Goal: Find specific page/section: Find specific page/section

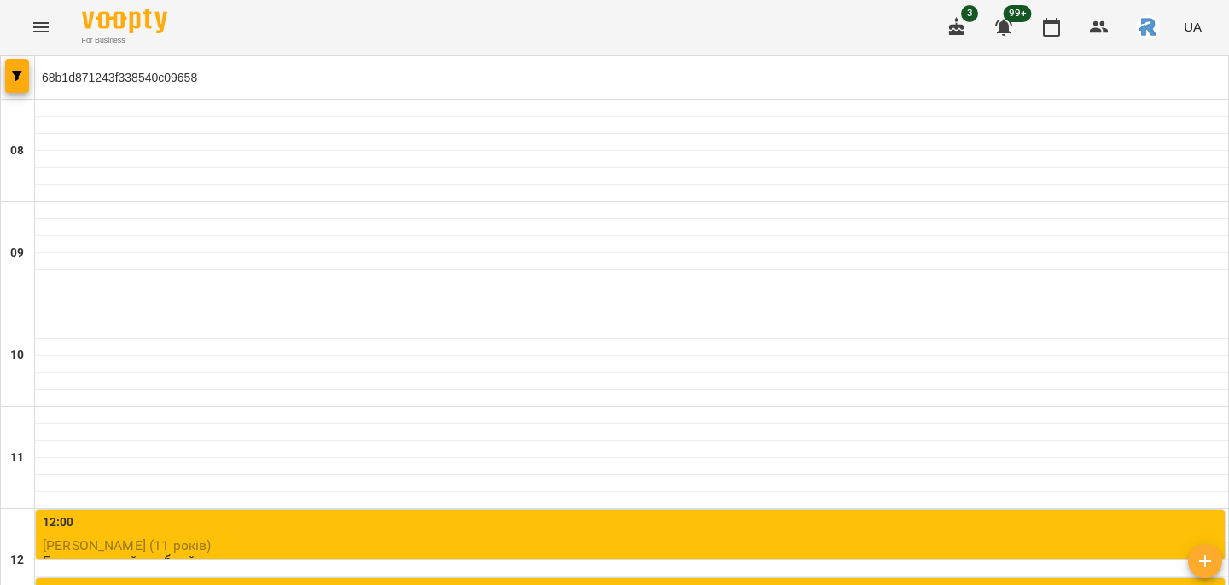
scroll to position [417, 0]
click at [17, 69] on button "button" at bounding box center [17, 76] width 24 height 34
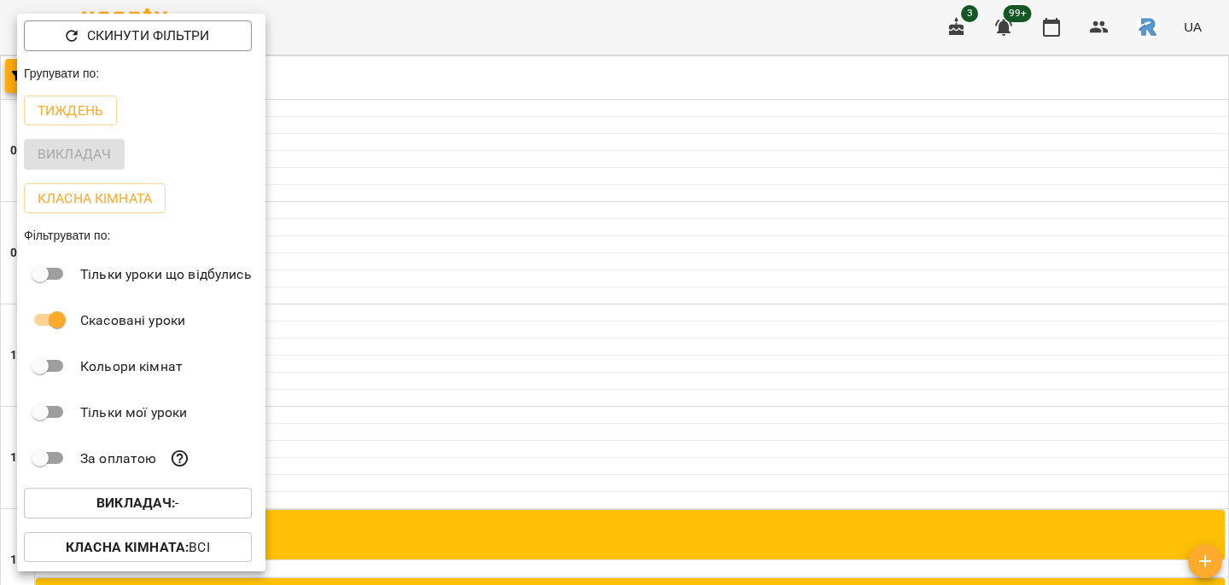
click at [113, 497] on b "Викладач :" at bounding box center [135, 503] width 79 height 16
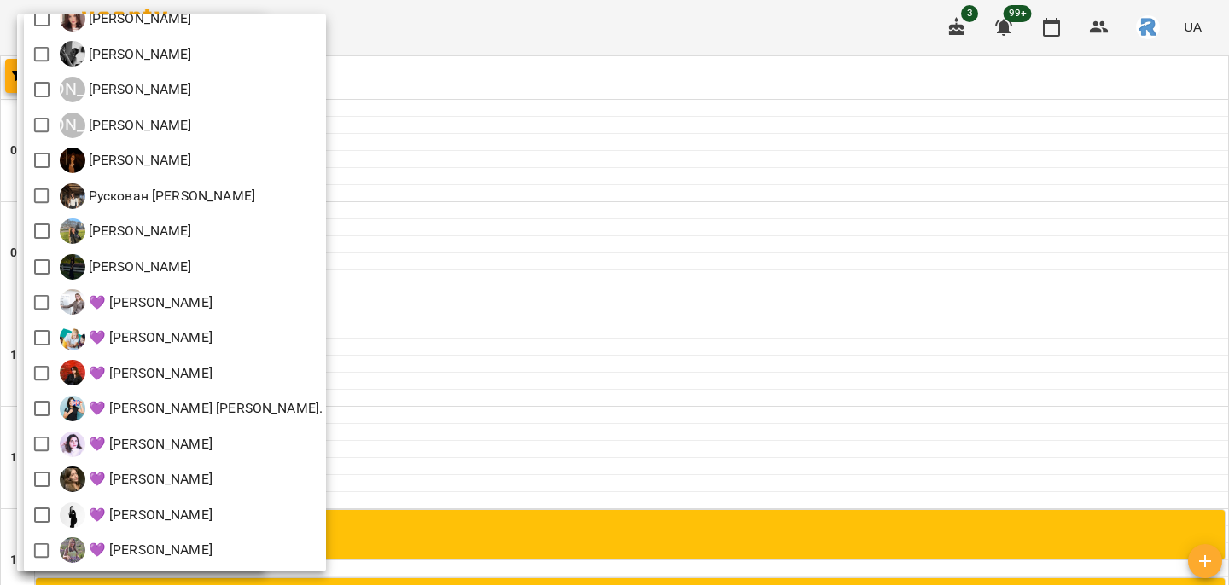
scroll to position [377, 0]
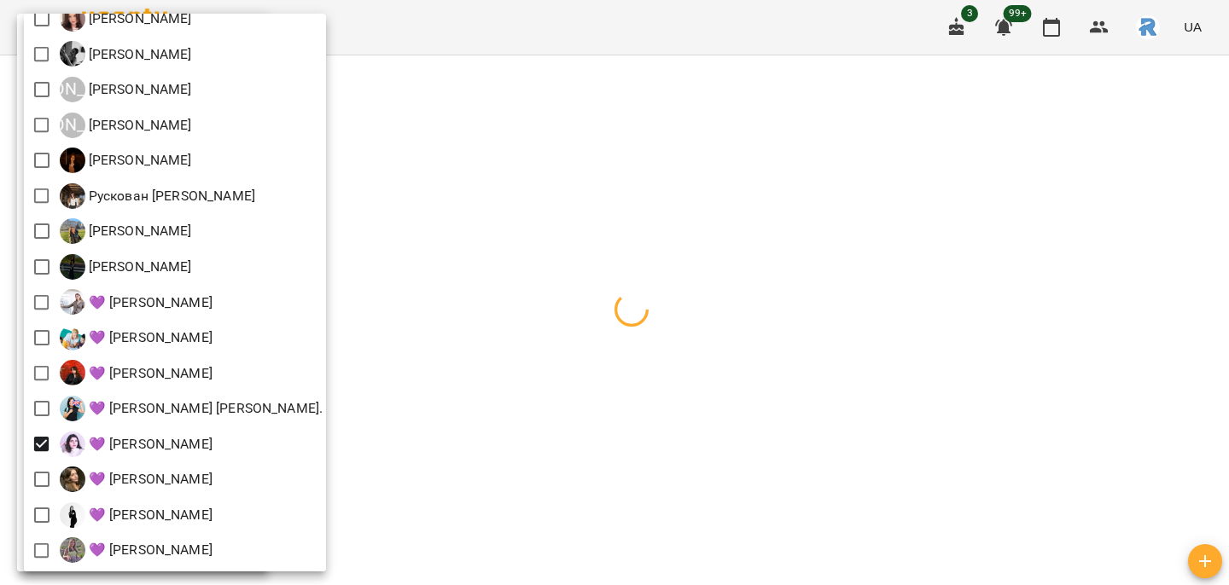
click at [480, 389] on div at bounding box center [614, 292] width 1229 height 585
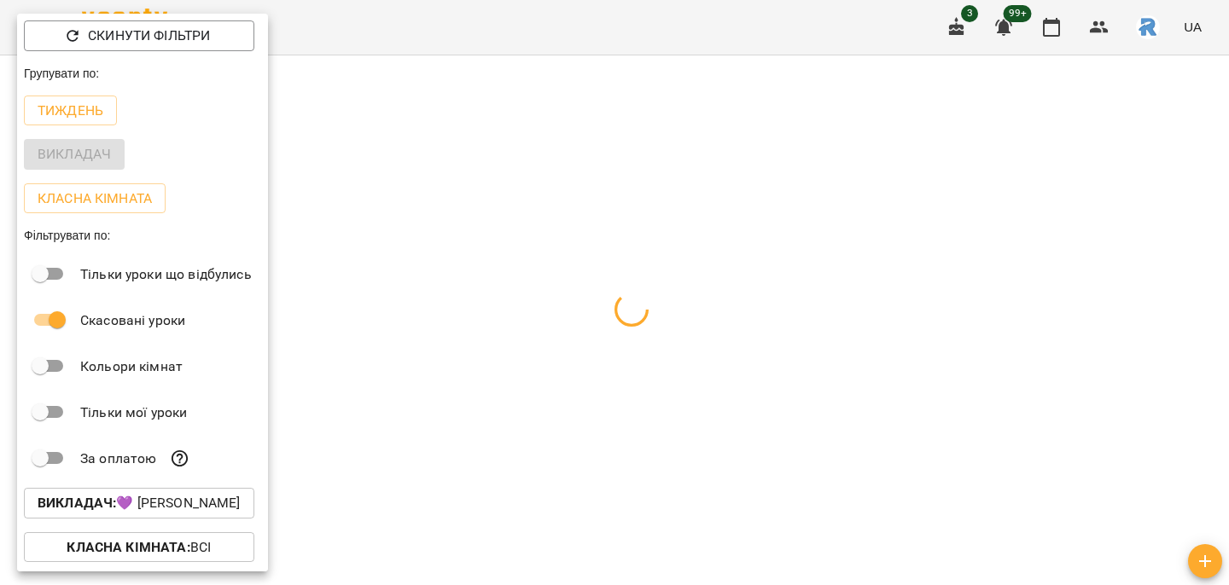
click at [480, 389] on div at bounding box center [614, 292] width 1229 height 585
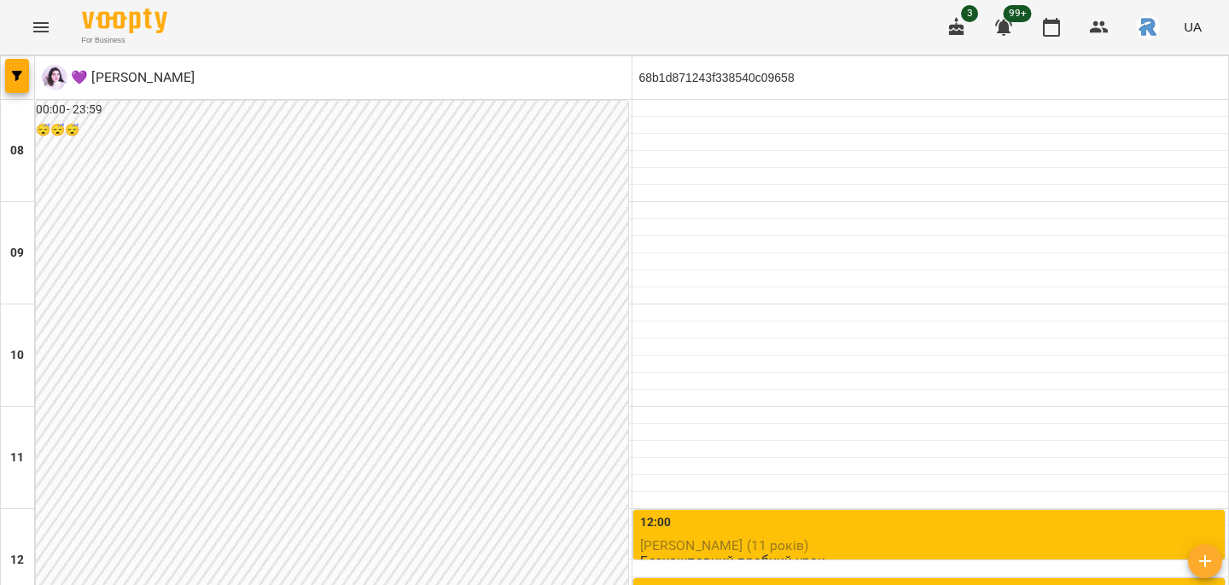
scroll to position [958, 0]
click at [23, 70] on button "button" at bounding box center [17, 76] width 24 height 34
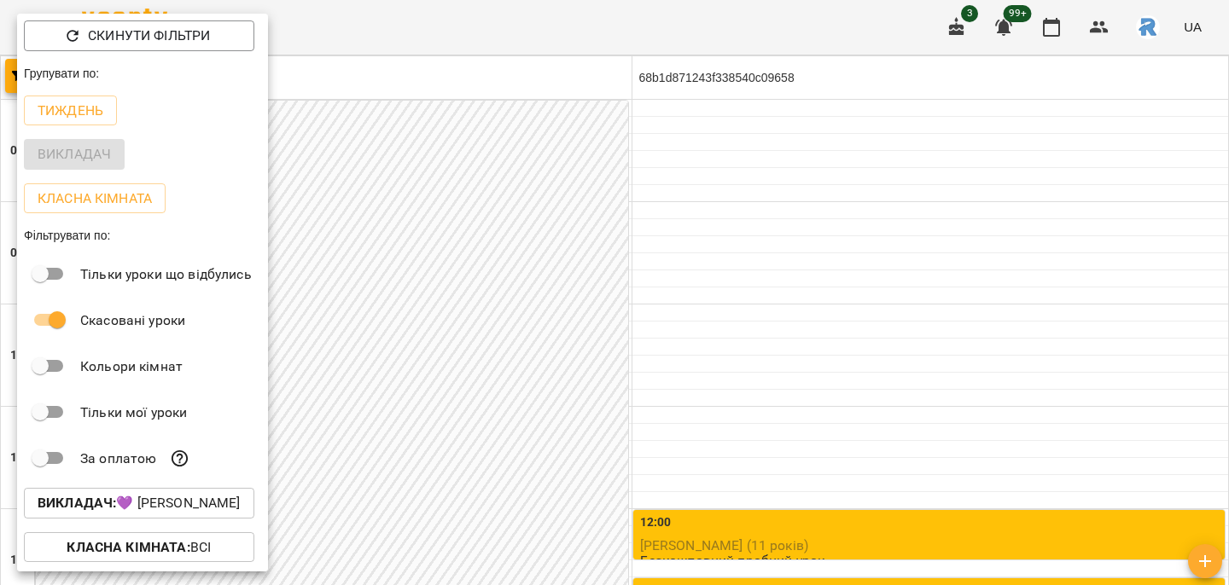
click at [23, 70] on div "Скинути фільтри Групувати по: Тиждень Викладач Класна кімната Фільтрувати по: Т…" at bounding box center [142, 336] width 251 height 644
click at [149, 509] on p "Викладач : 💜 [PERSON_NAME]" at bounding box center [139, 503] width 203 height 20
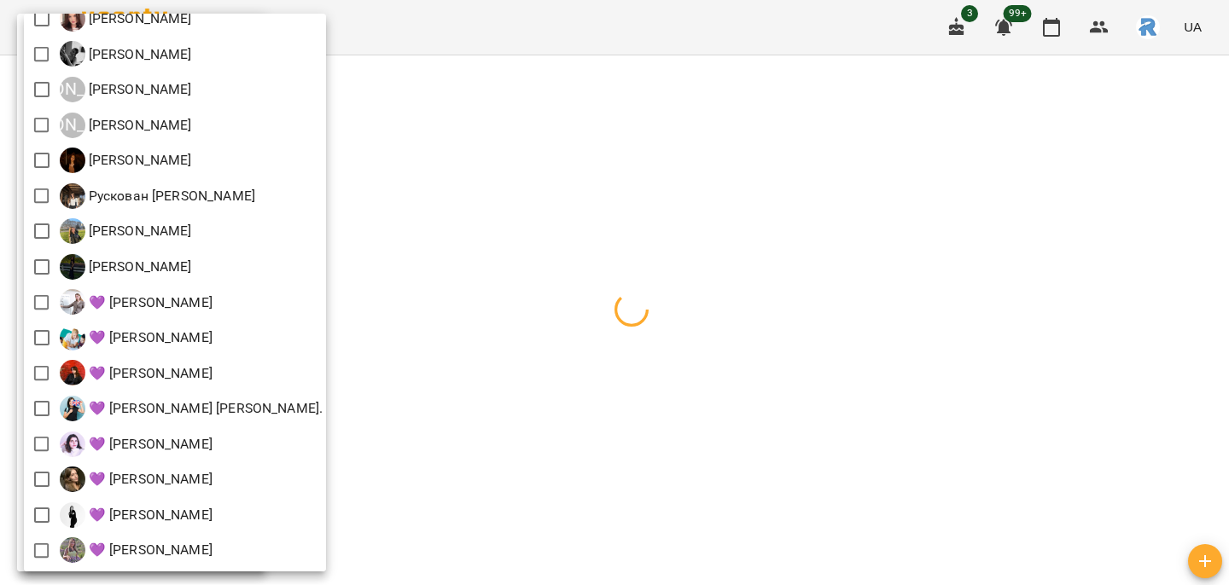
scroll to position [377, 0]
click at [531, 348] on div at bounding box center [614, 292] width 1229 height 585
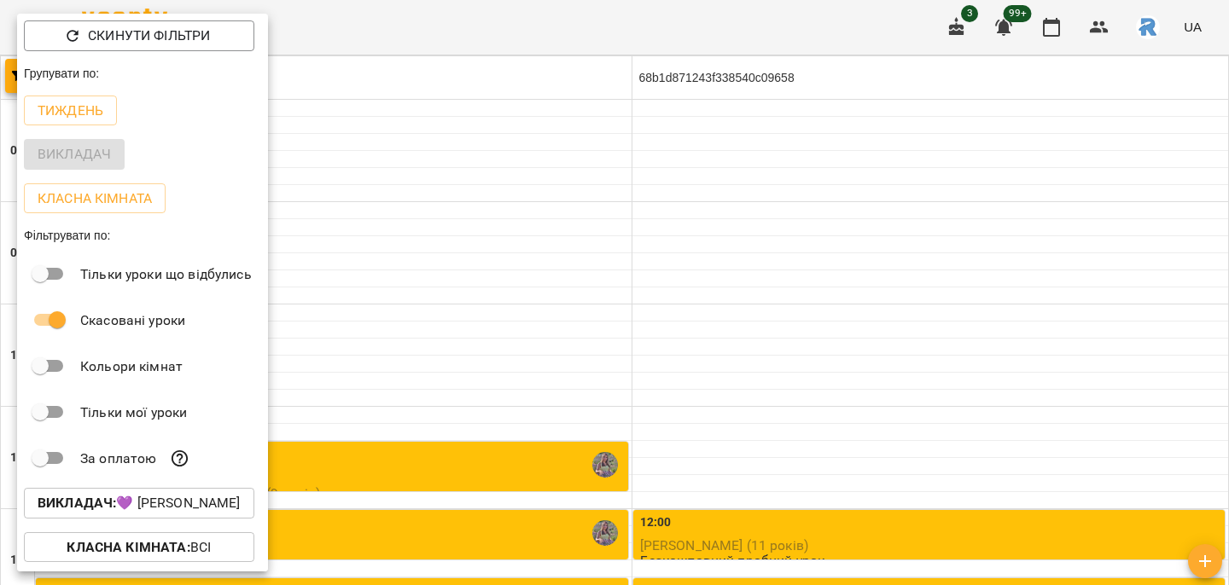
click at [531, 348] on div at bounding box center [614, 292] width 1229 height 585
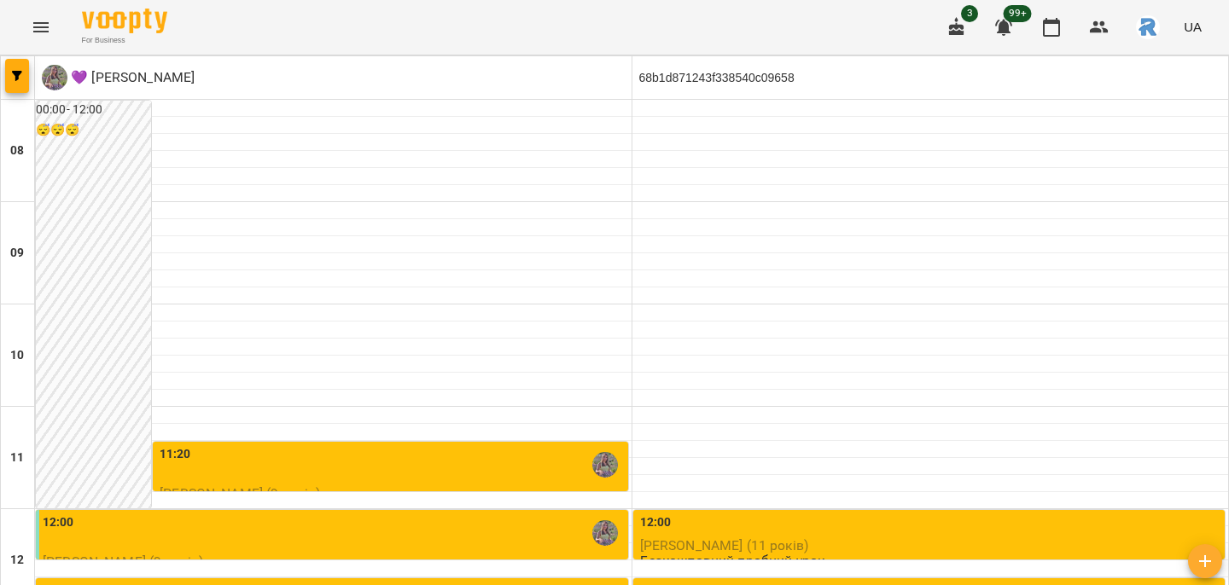
click at [22, 58] on div at bounding box center [18, 77] width 34 height 43
click at [19, 80] on icon "button" at bounding box center [17, 76] width 10 height 10
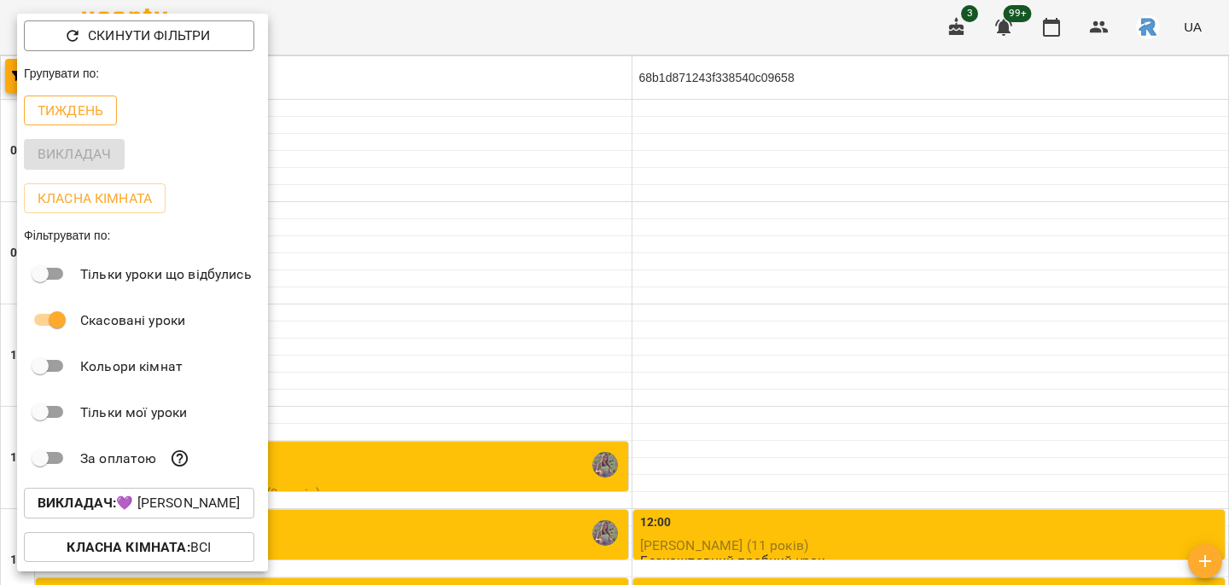
click at [76, 108] on p "Тиждень" at bounding box center [71, 111] width 66 height 20
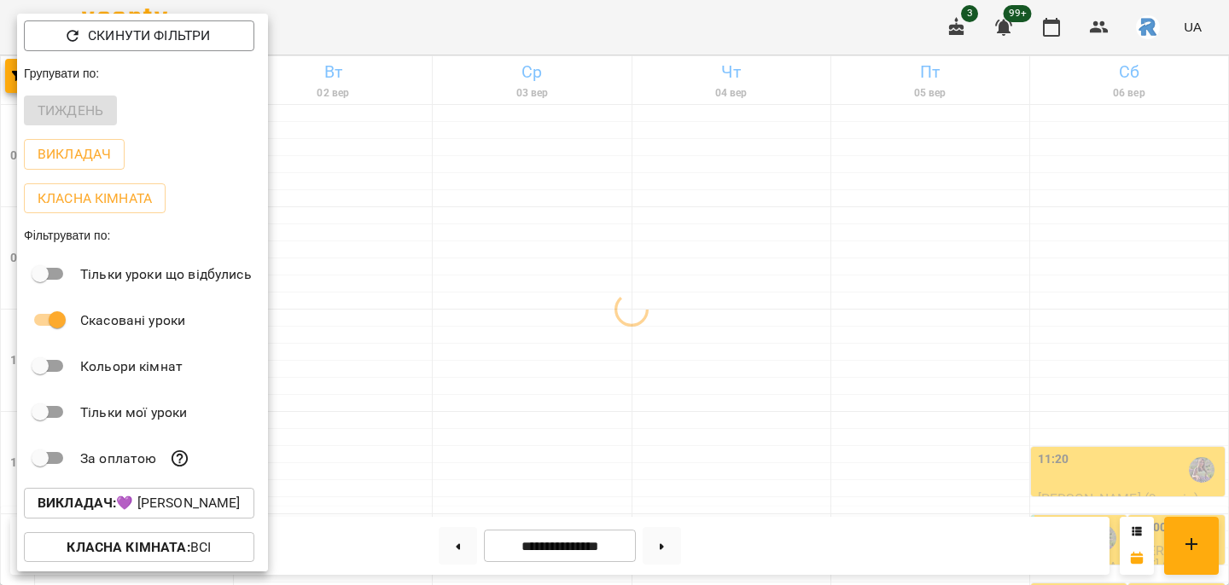
click at [388, 195] on div at bounding box center [614, 292] width 1229 height 585
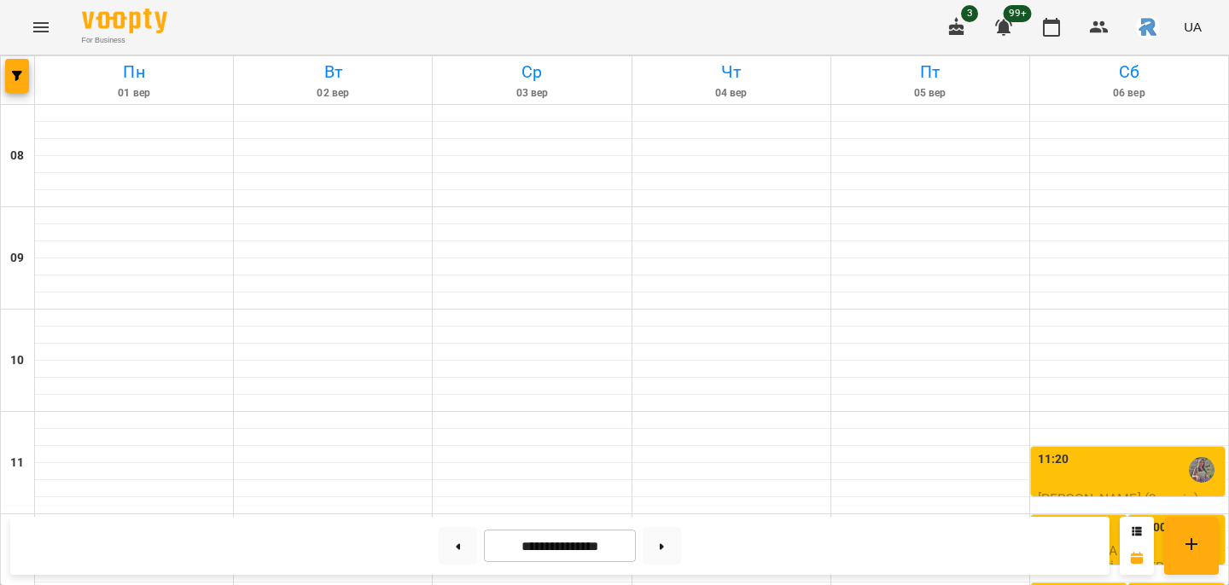
scroll to position [927, 0]
click at [16, 60] on button "button" at bounding box center [17, 76] width 24 height 34
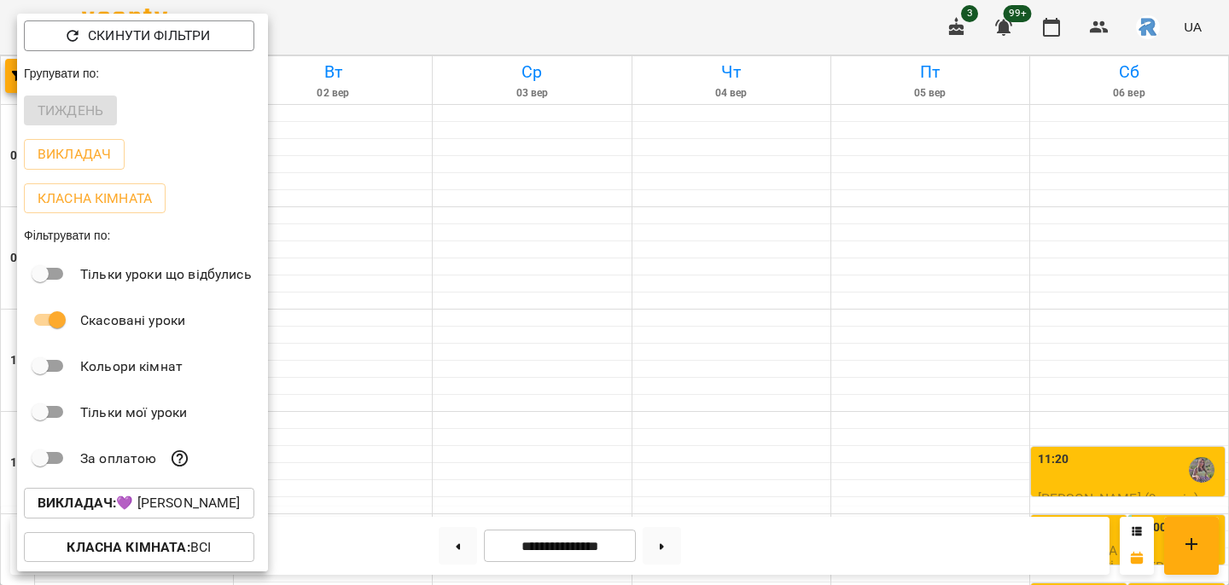
click at [329, 224] on div at bounding box center [614, 292] width 1229 height 585
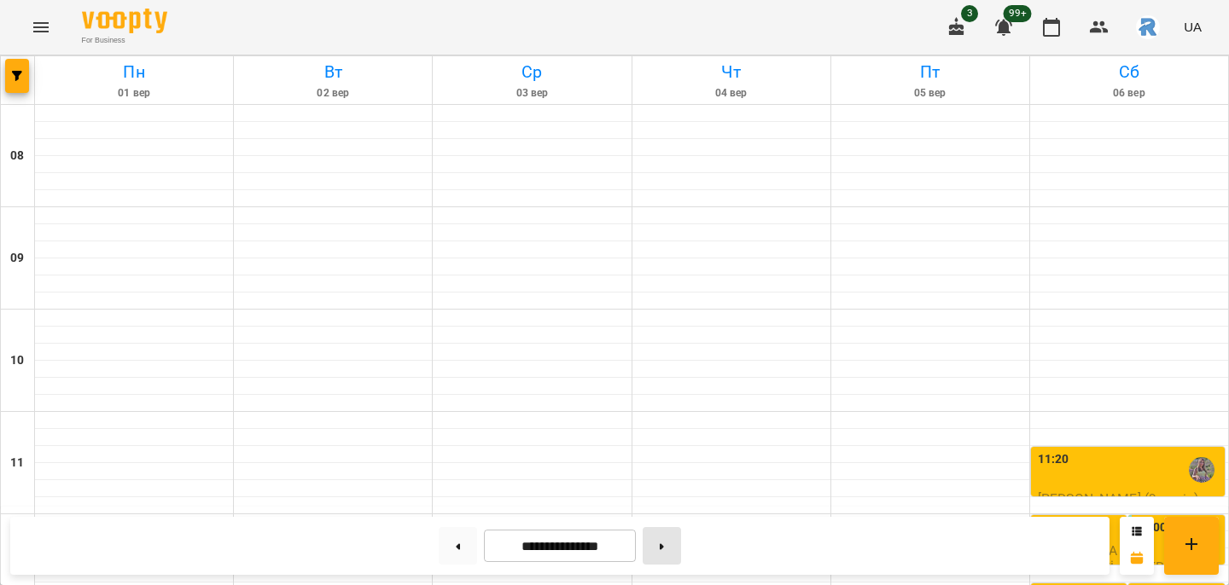
click at [668, 555] on button at bounding box center [662, 546] width 38 height 38
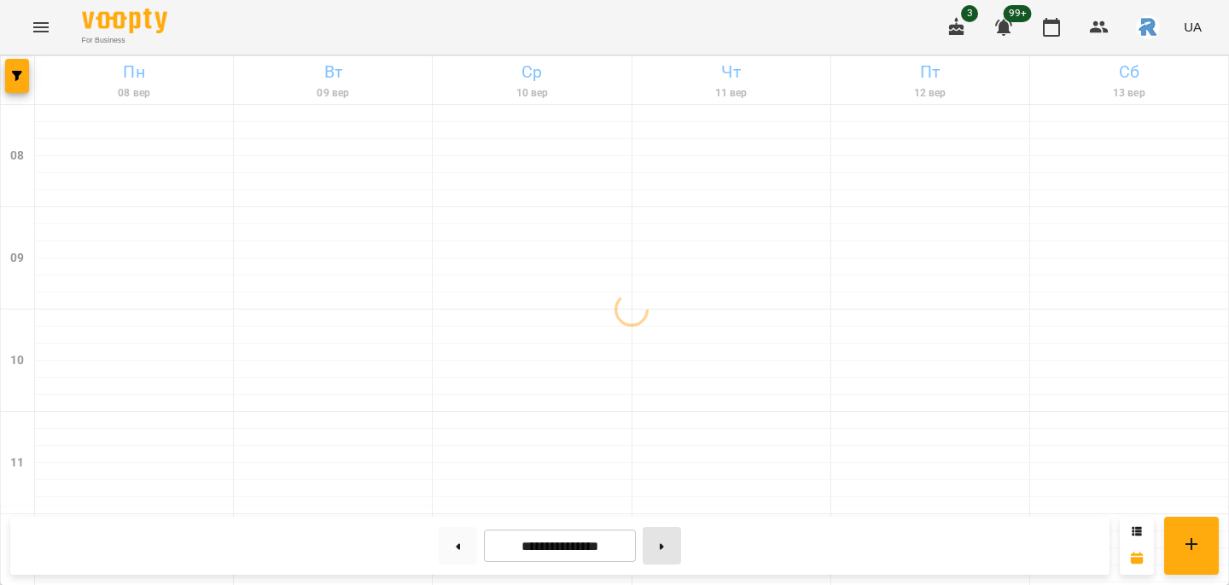
click at [668, 555] on button at bounding box center [662, 546] width 38 height 38
type input "**********"
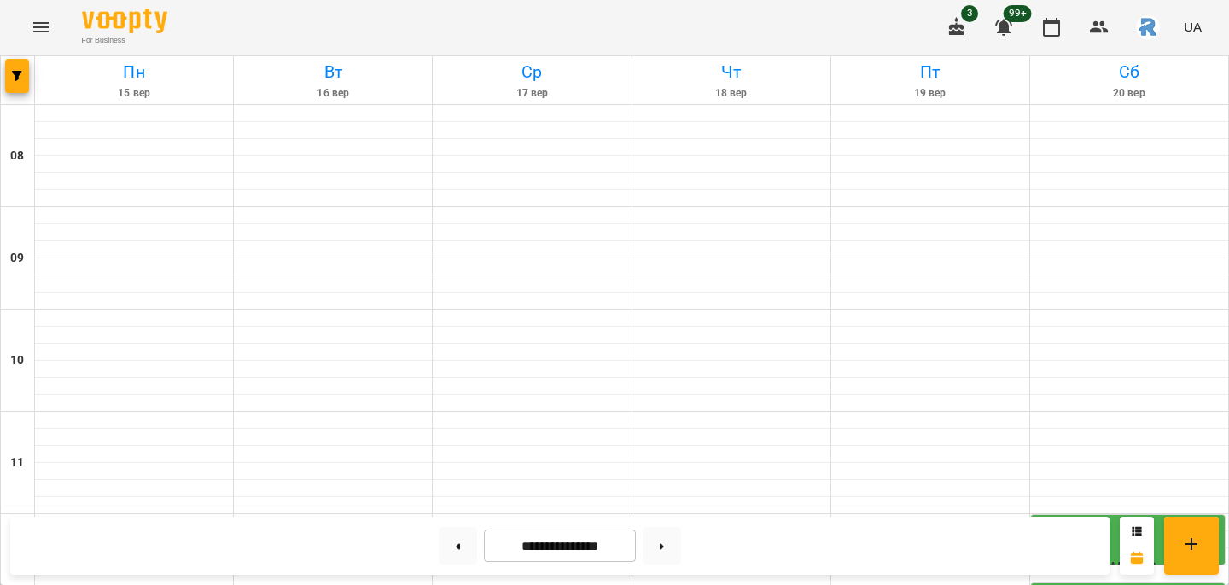
scroll to position [805, 0]
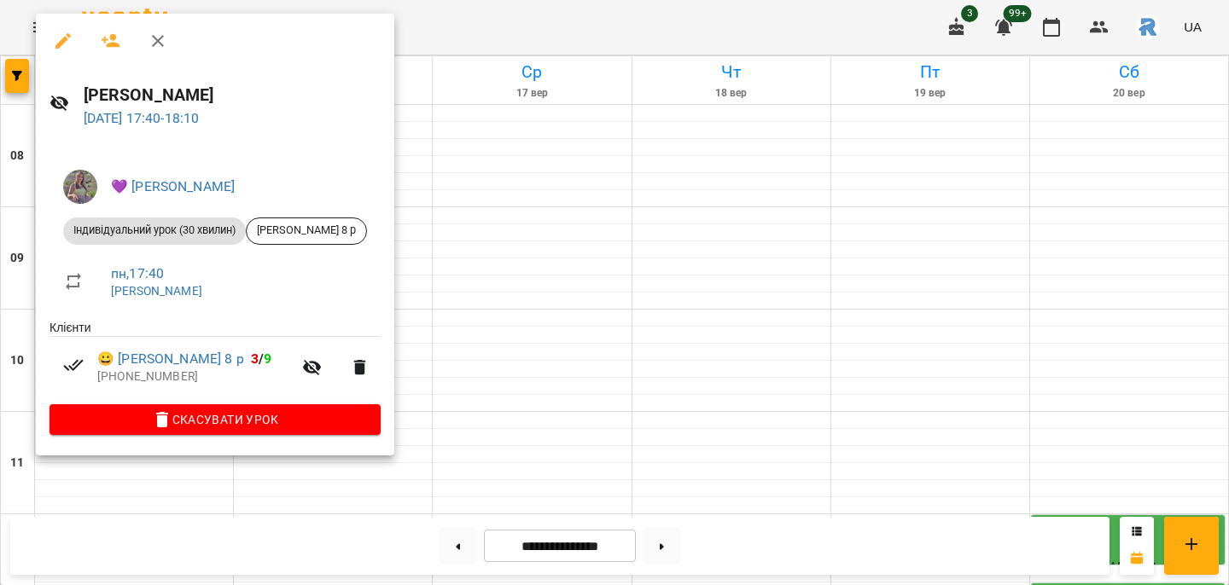
click at [468, 239] on div at bounding box center [614, 292] width 1229 height 585
